Goal: Find specific page/section: Find specific page/section

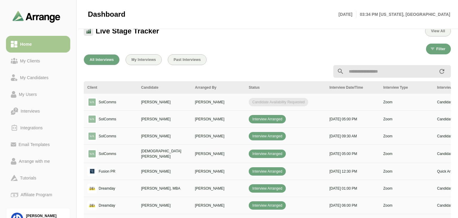
scroll to position [0, 217]
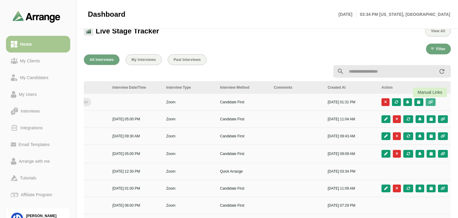
click at [432, 101] on icon "button" at bounding box center [430, 102] width 5 height 4
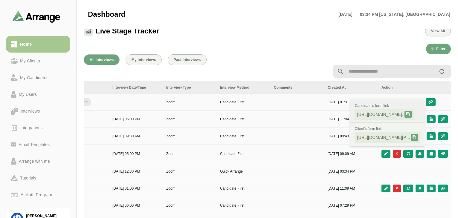
click at [384, 116] on span "https://app.arrangeai.io/candidate-forms..." at bounding box center [381, 114] width 48 height 6
